Goal: Find specific page/section: Find specific page/section

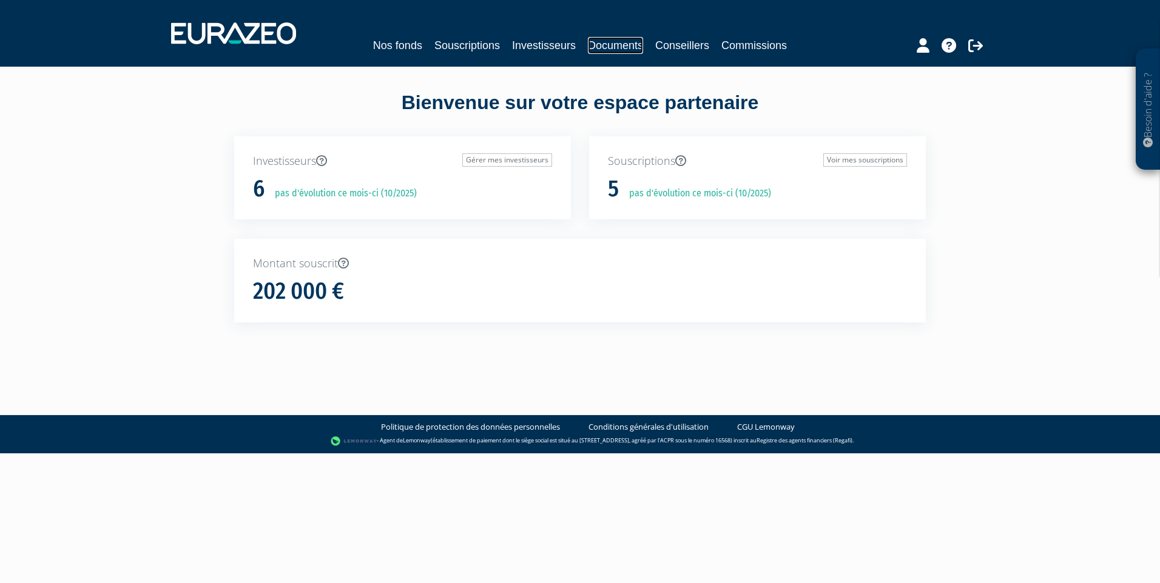
click at [618, 44] on link "Documents" at bounding box center [615, 45] width 55 height 17
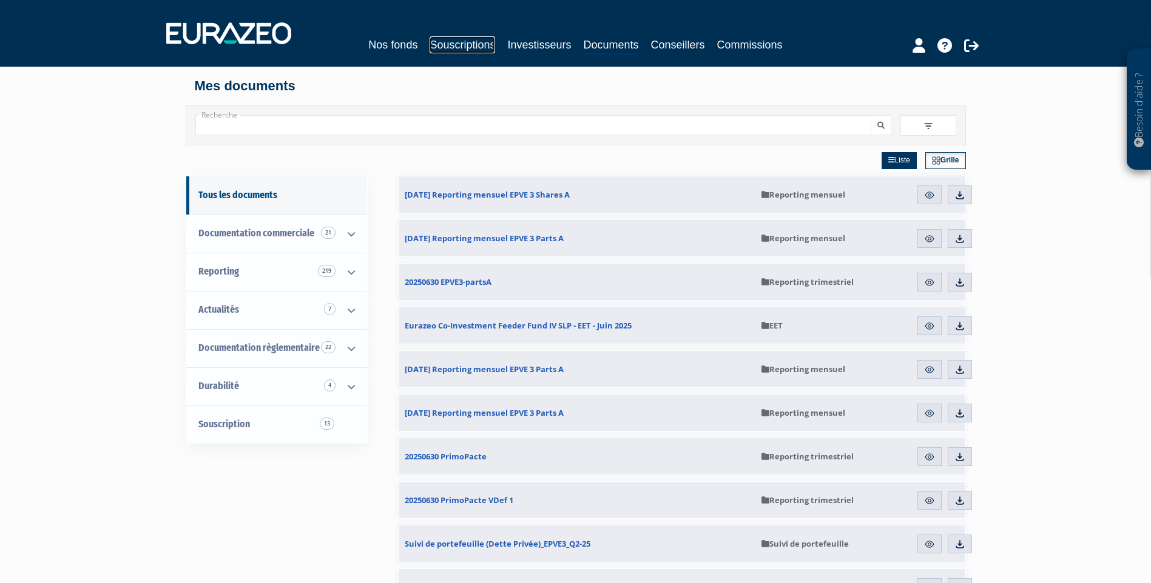
click at [474, 44] on link "Souscriptions" at bounding box center [462, 44] width 66 height 17
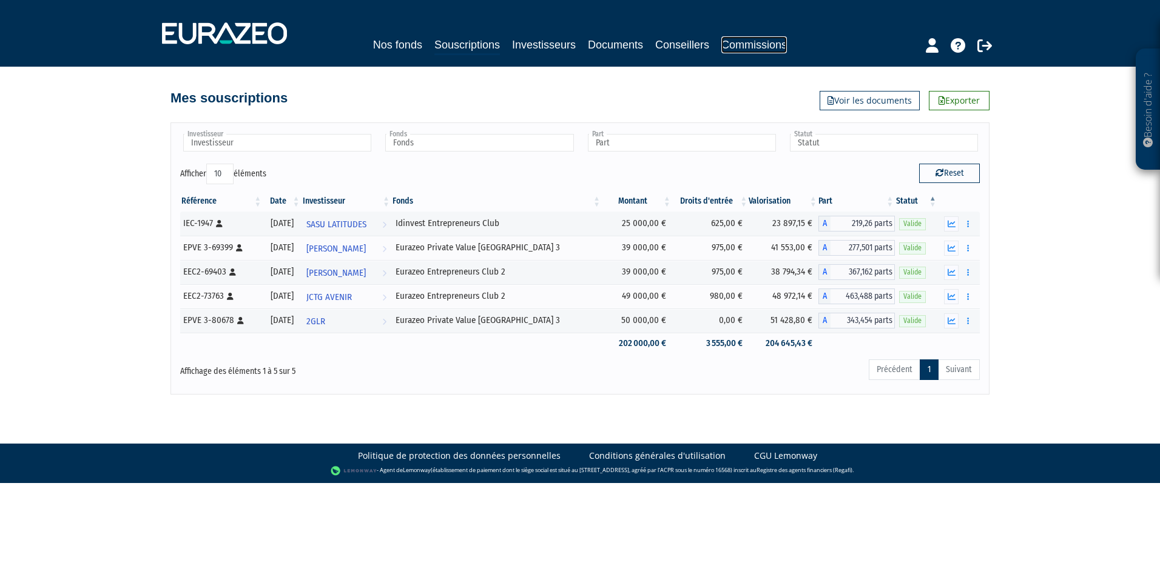
click at [758, 45] on link "Commissions" at bounding box center [754, 44] width 66 height 17
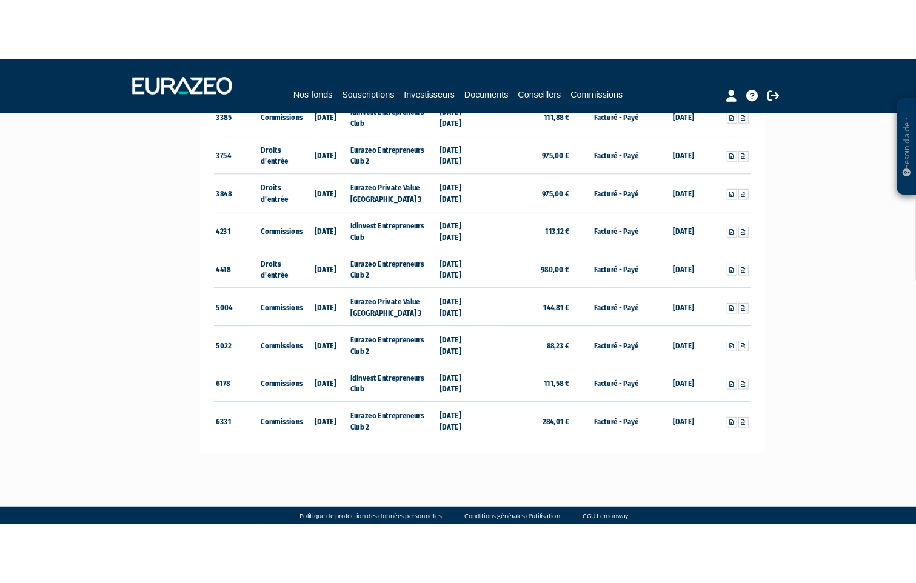
scroll to position [455, 0]
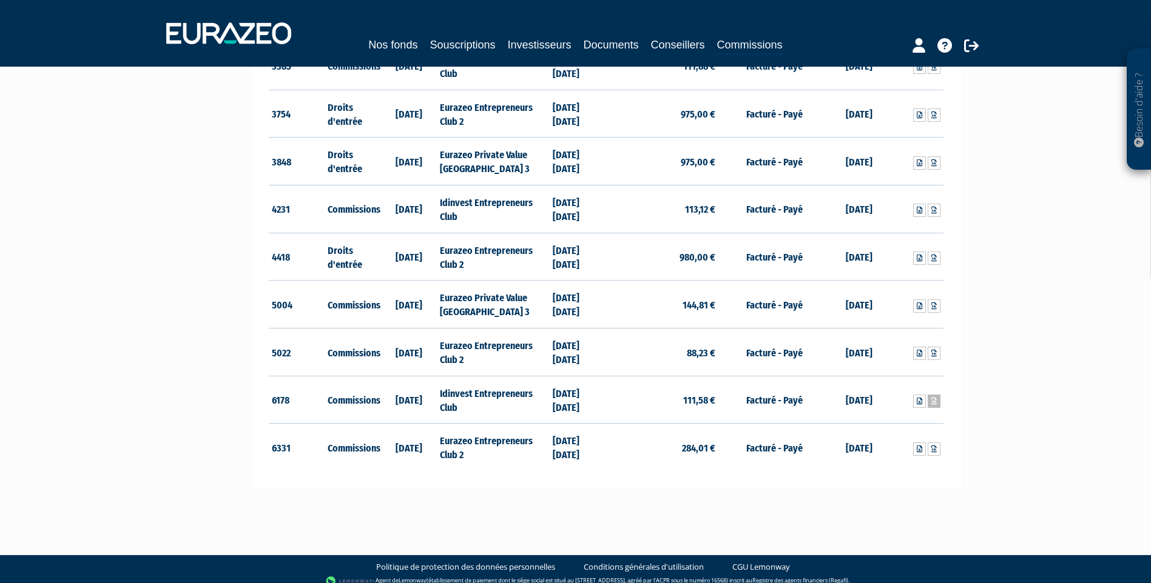
click at [935, 402] on icon at bounding box center [933, 401] width 5 height 7
